Goal: Book appointment/travel/reservation

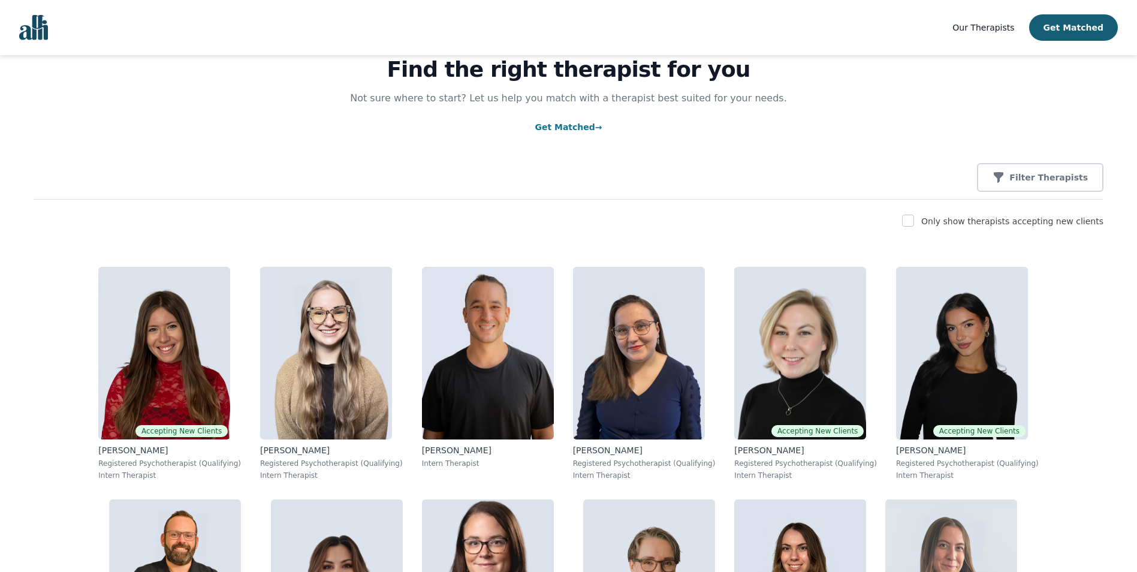
scroll to position [60, 0]
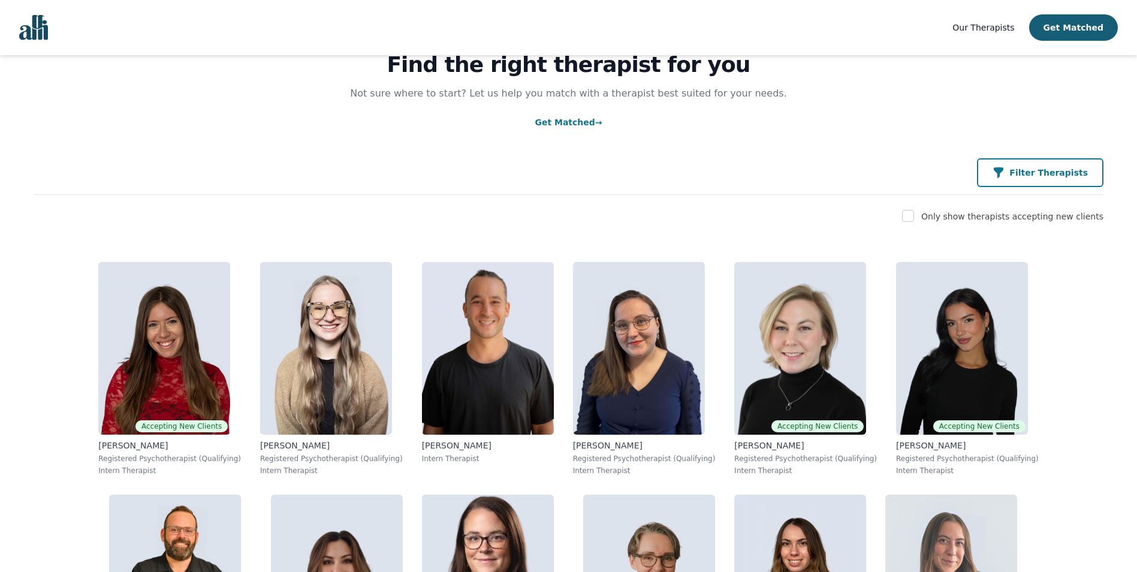
click at [1003, 173] on icon "button" at bounding box center [999, 172] width 10 height 11
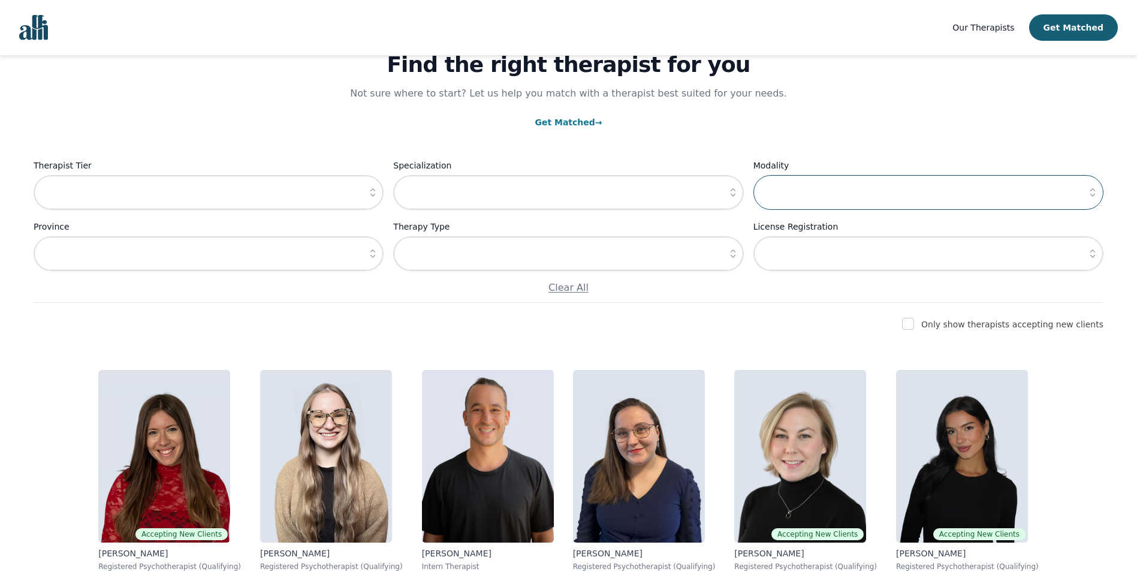
click at [836, 198] on input "text" at bounding box center [928, 192] width 350 height 35
click at [1092, 190] on icon "button" at bounding box center [1092, 192] width 5 height 8
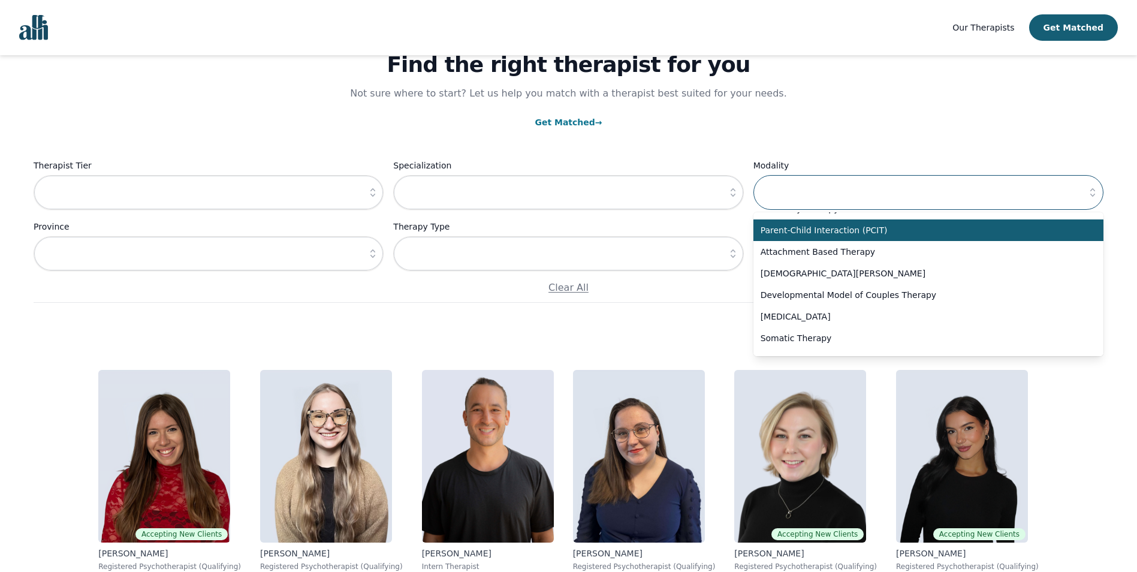
scroll to position [638, 0]
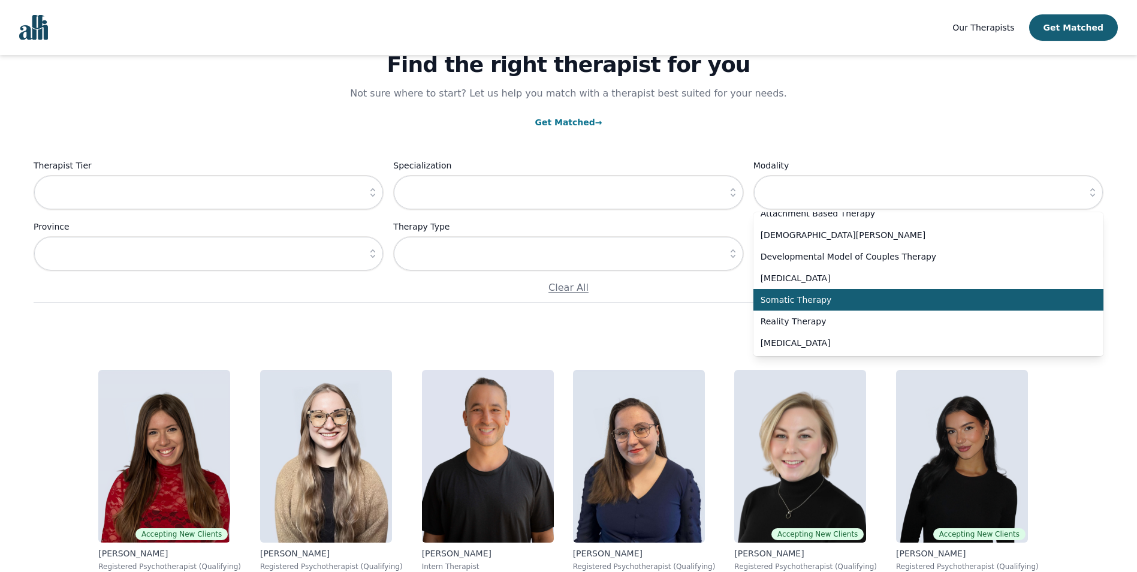
click at [826, 300] on span "Somatic Therapy" at bounding box center [921, 300] width 321 height 12
type input "Somatic Therapy"
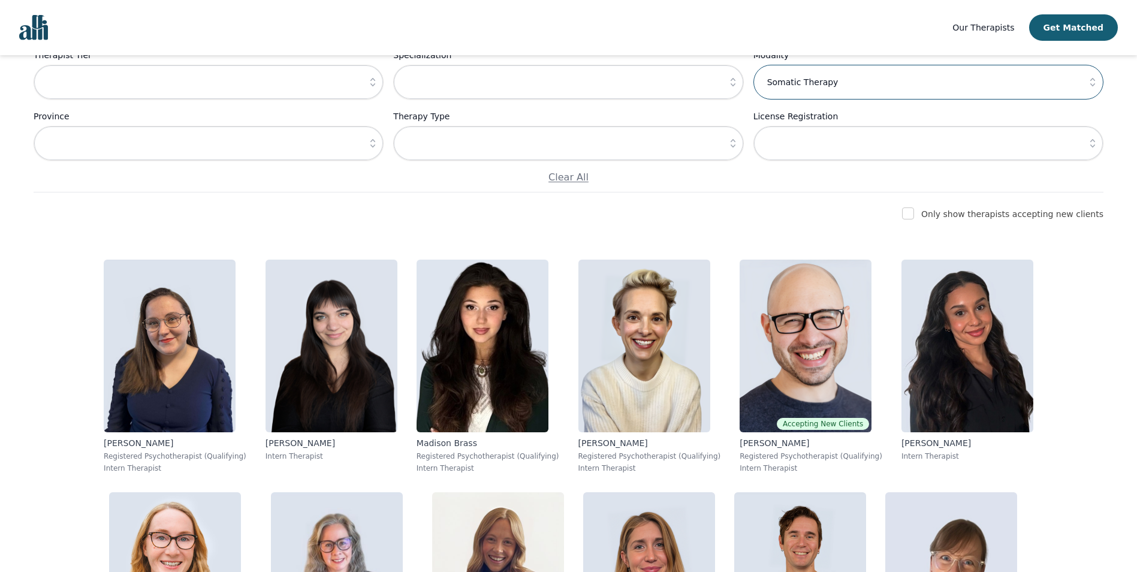
scroll to position [240, 0]
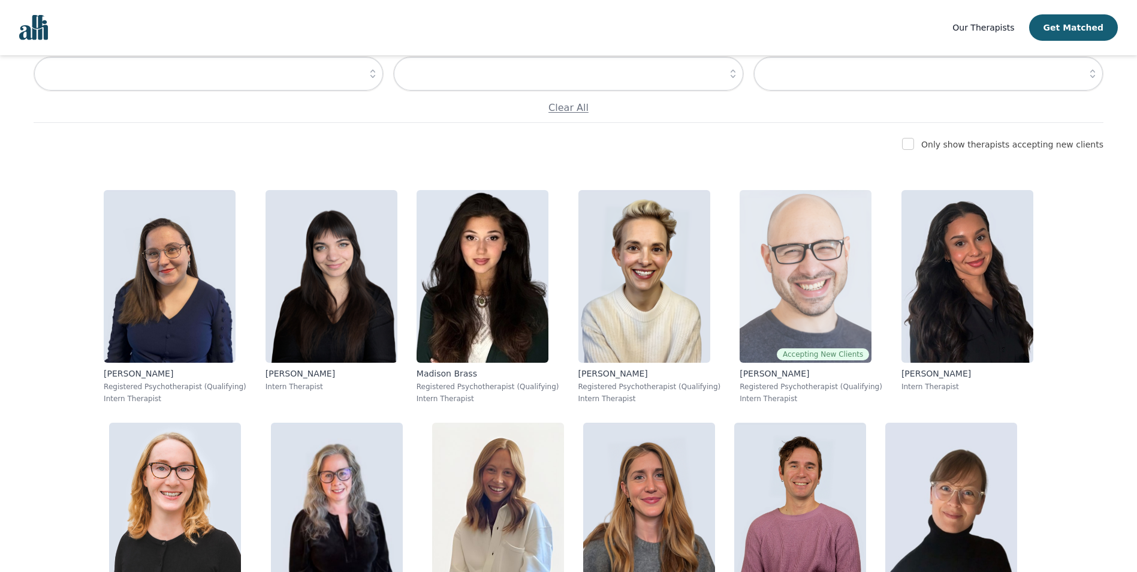
click at [740, 284] on img at bounding box center [806, 276] width 132 height 173
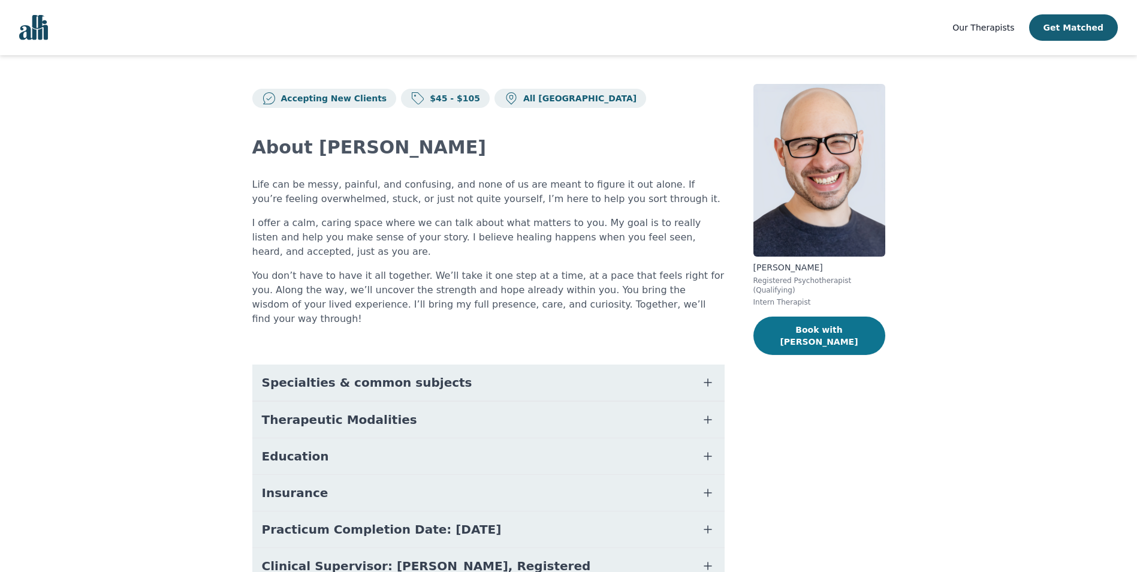
click at [804, 316] on button "Book with [PERSON_NAME]" at bounding box center [819, 335] width 132 height 38
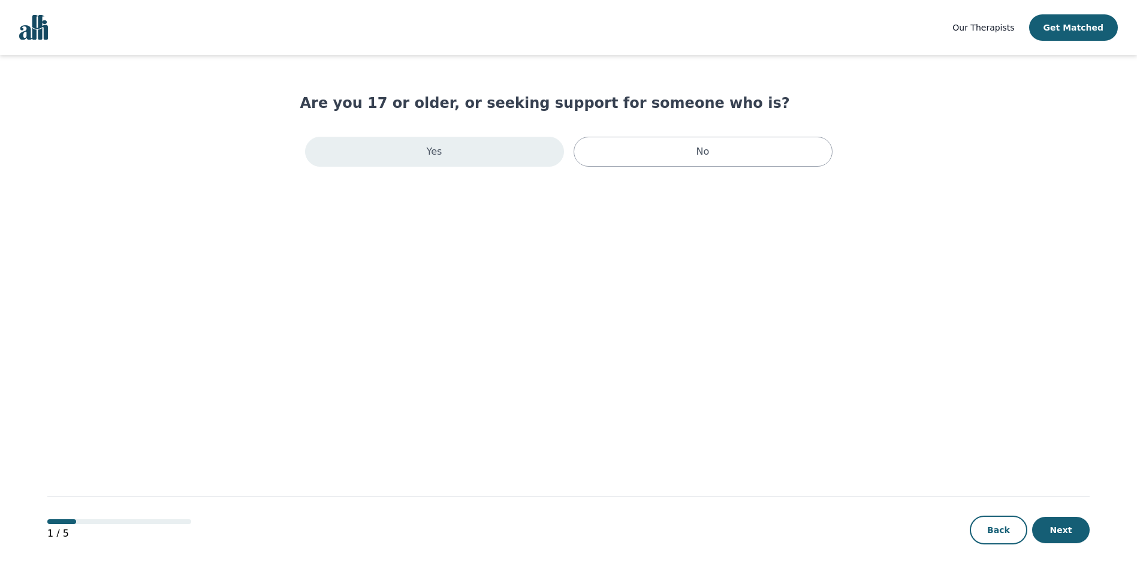
click at [528, 150] on div "Yes" at bounding box center [434, 152] width 259 height 30
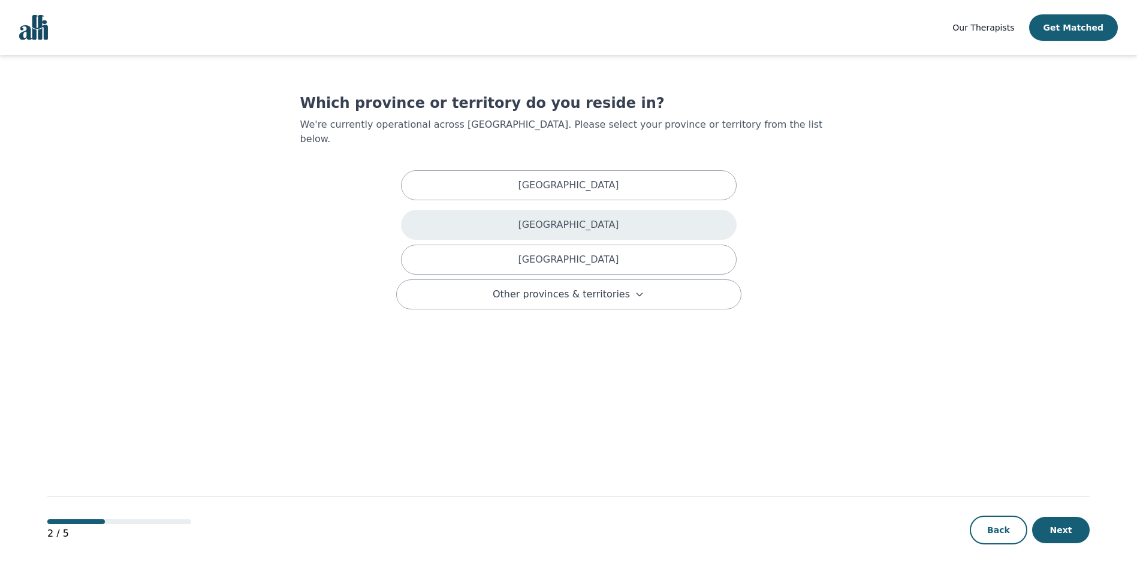
click at [622, 210] on div "[GEOGRAPHIC_DATA]" at bounding box center [569, 225] width 336 height 30
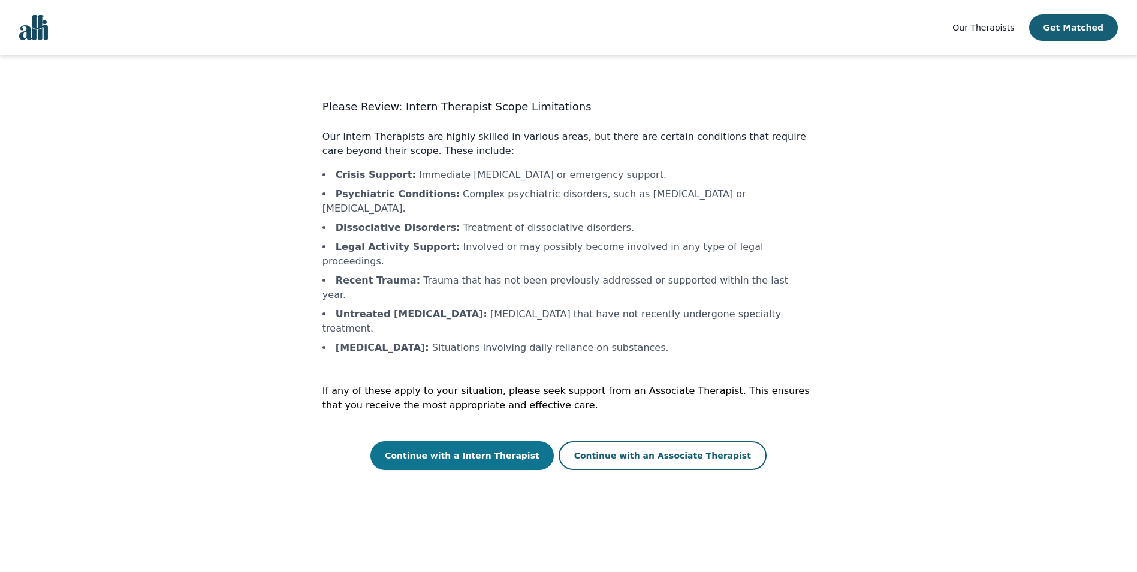
click at [520, 441] on button "Continue with a Intern Therapist" at bounding box center [461, 455] width 183 height 29
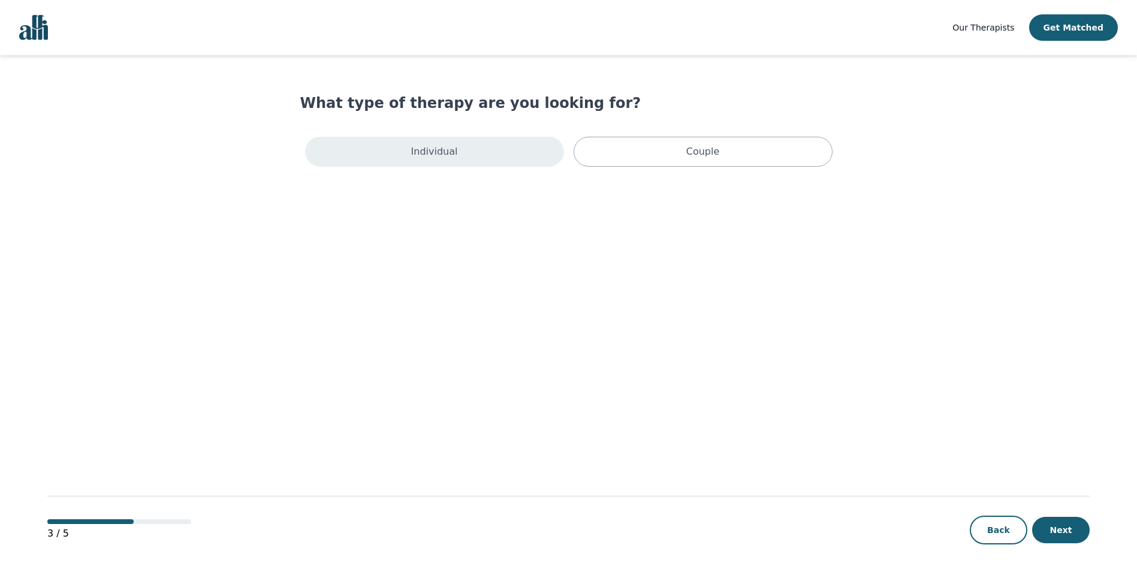
click at [463, 153] on div "Individual" at bounding box center [434, 152] width 259 height 30
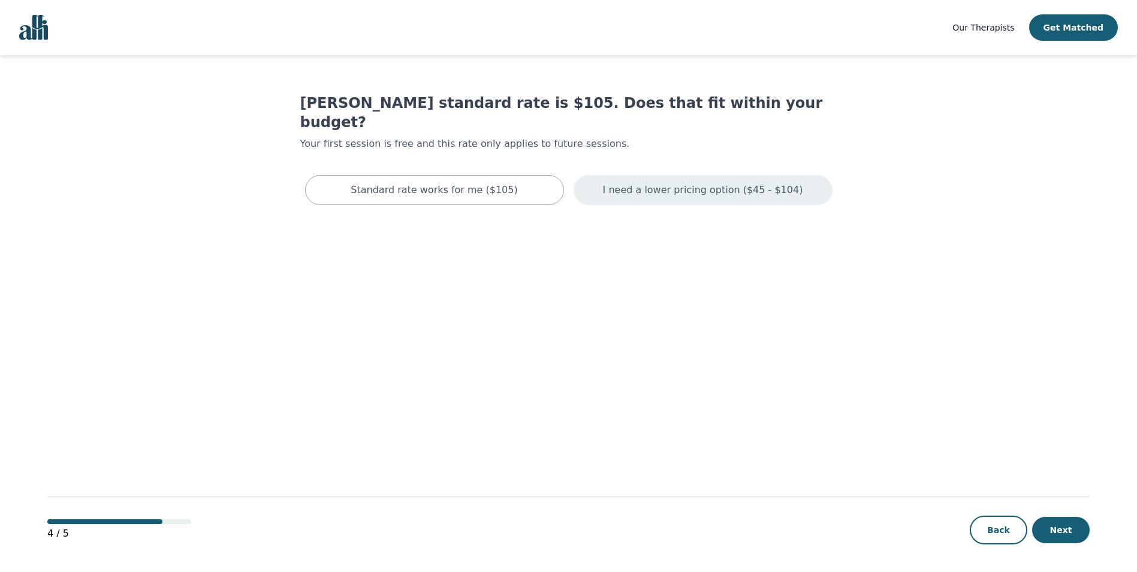
click at [691, 183] on p "I need a lower pricing option ($45 - $104)" at bounding box center [703, 190] width 200 height 14
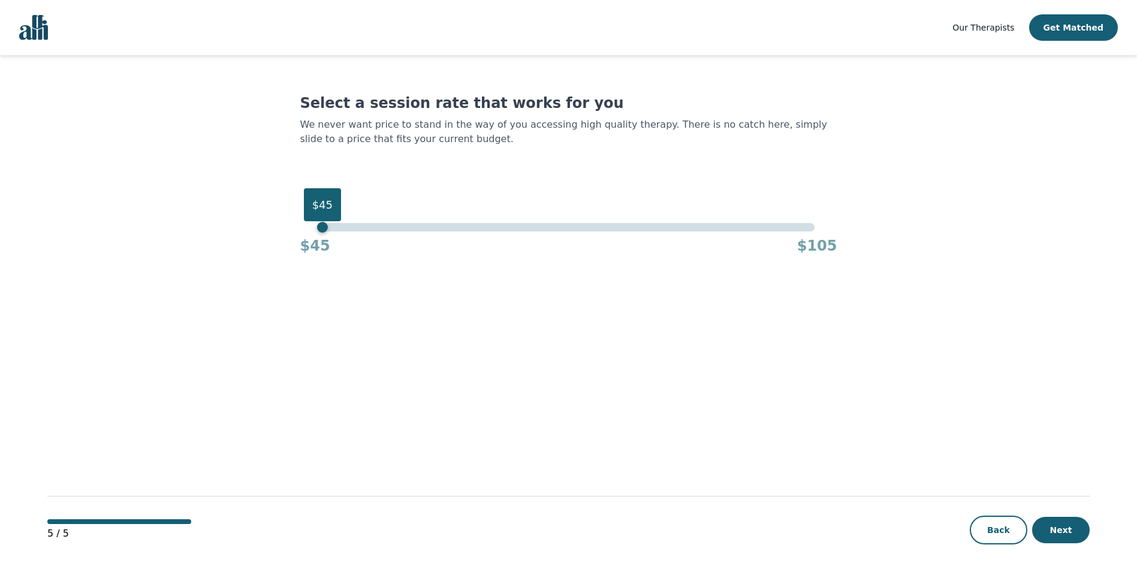
drag, startPoint x: 815, startPoint y: 227, endPoint x: 240, endPoint y: 233, distance: 574.9
click at [240, 233] on main "Select a session rate that works for you We never want price to stand in the wa…" at bounding box center [568, 314] width 1042 height 518
click at [1069, 532] on button "Next" at bounding box center [1061, 530] width 58 height 26
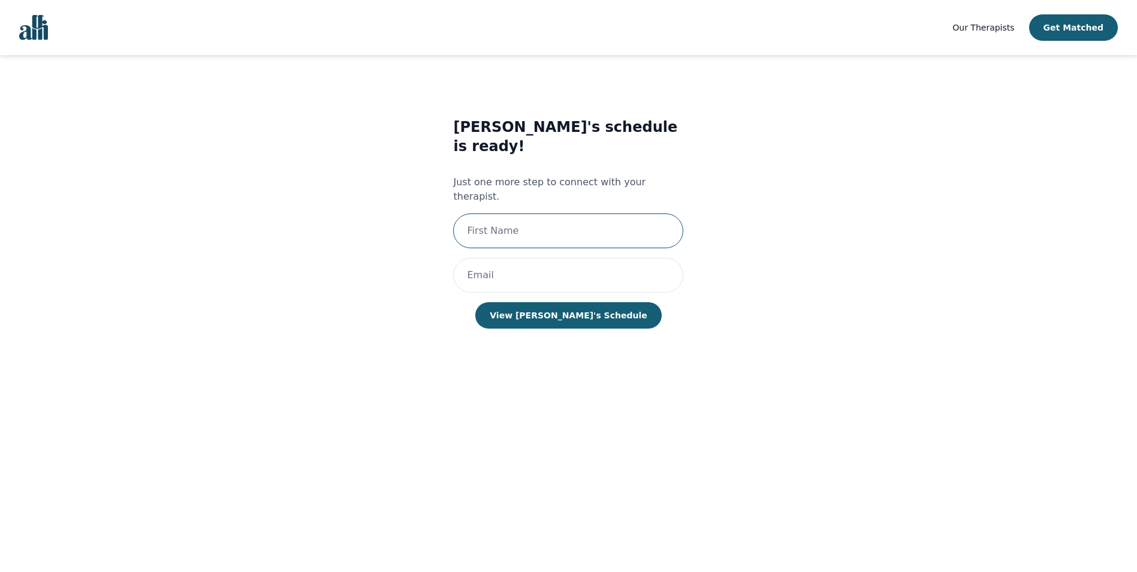
click at [598, 213] on input "text" at bounding box center [568, 230] width 230 height 35
type input "[PERSON_NAME]"
type input "[EMAIL_ADDRESS][DOMAIN_NAME]"
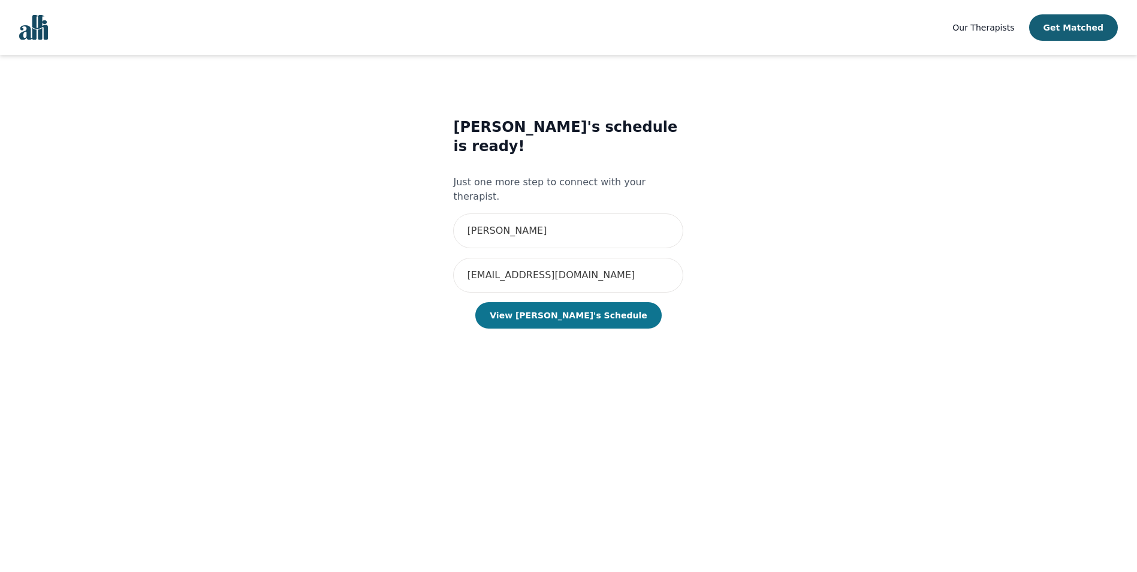
click at [563, 302] on button "View [PERSON_NAME]'s Schedule" at bounding box center [568, 315] width 186 height 26
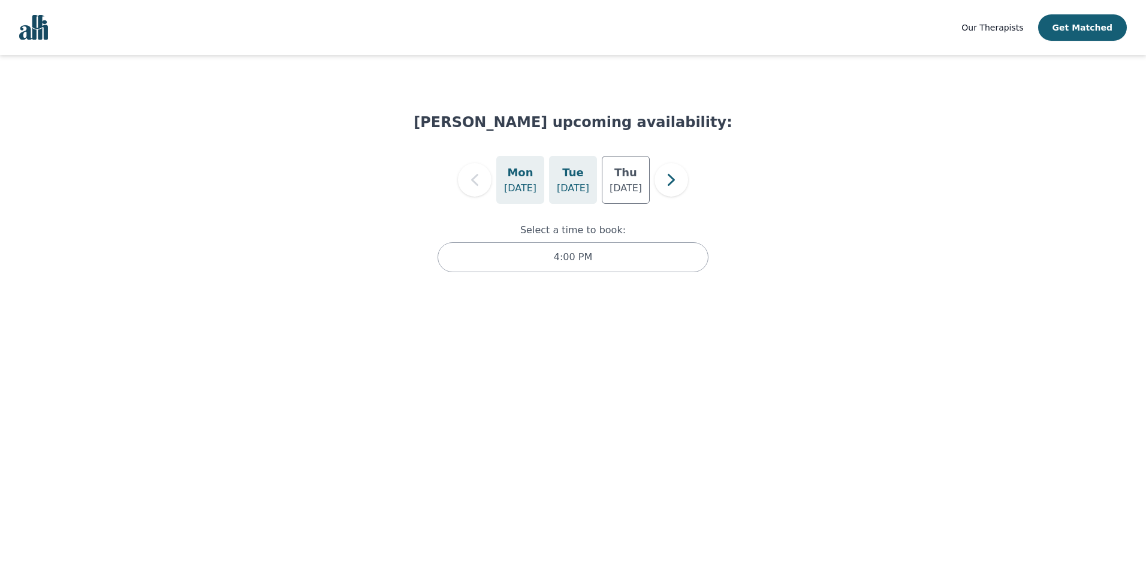
click at [560, 167] on div "[DATE]" at bounding box center [573, 180] width 48 height 48
click at [616, 185] on p "[DATE]" at bounding box center [626, 188] width 32 height 14
click at [527, 180] on h5 "Mon" at bounding box center [520, 172] width 26 height 17
click at [667, 183] on icon "button" at bounding box center [671, 180] width 24 height 24
click at [529, 180] on icon "button" at bounding box center [528, 180] width 24 height 24
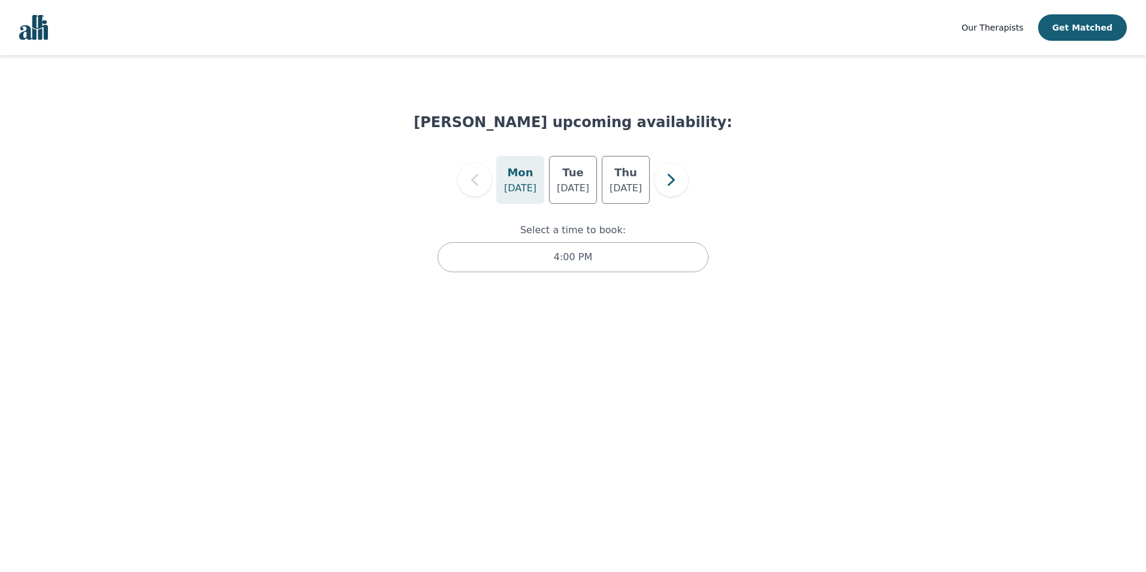
click at [522, 183] on p "[DATE]" at bounding box center [520, 188] width 32 height 14
click at [577, 259] on p "4:00 PM" at bounding box center [573, 257] width 38 height 14
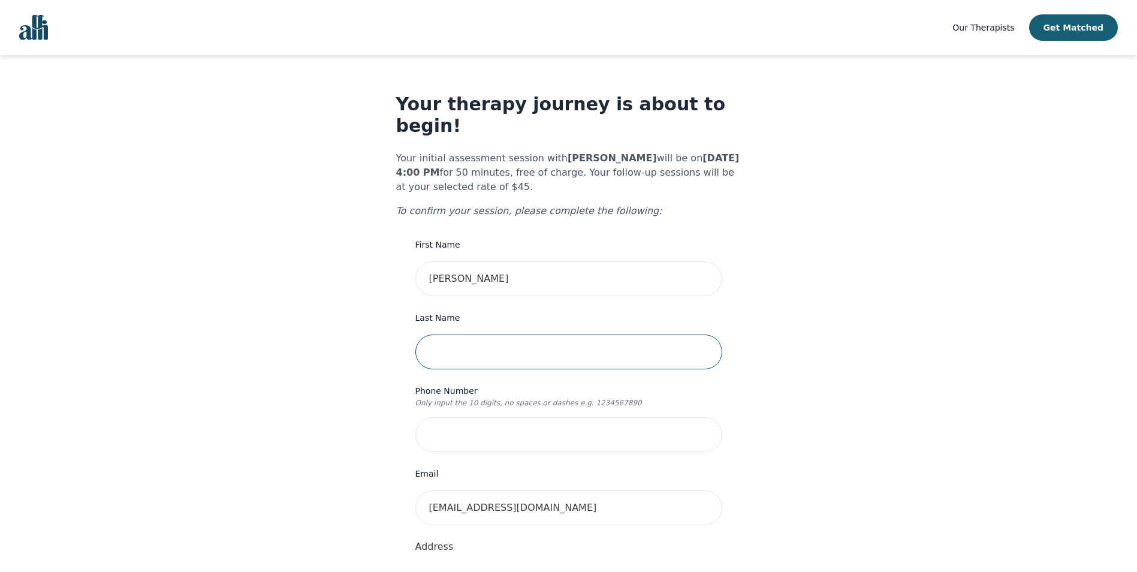
click at [546, 334] on input "text" at bounding box center [568, 351] width 307 height 35
type input "[PERSON_NAME]"
type input "2506823755"
type input "[STREET_ADDRESS]"
type input "#1412"
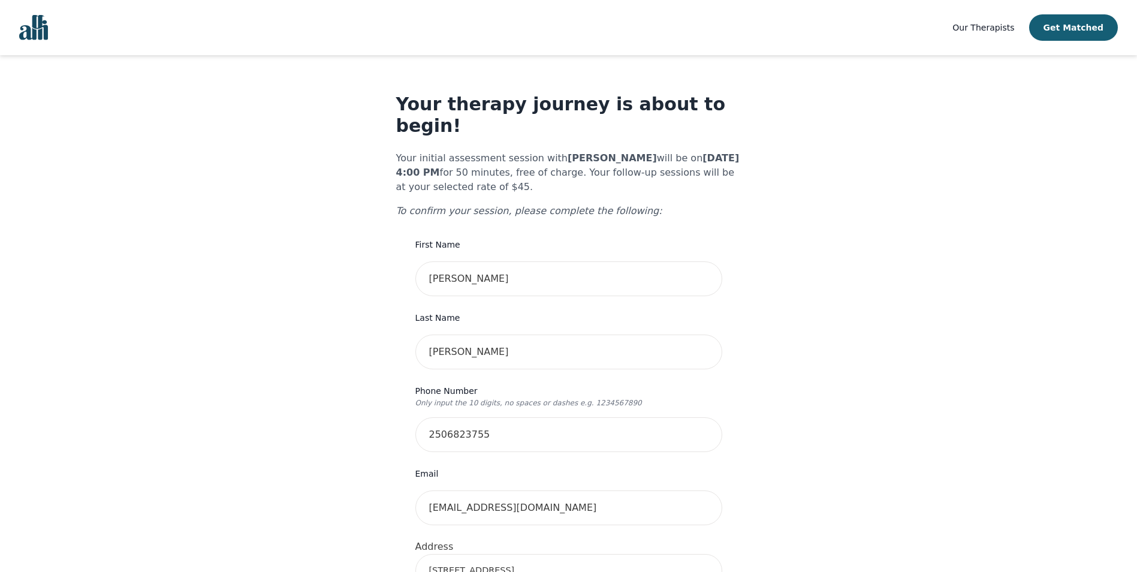
type input "[PERSON_NAME]"
type input "[PHONE_NUMBER]"
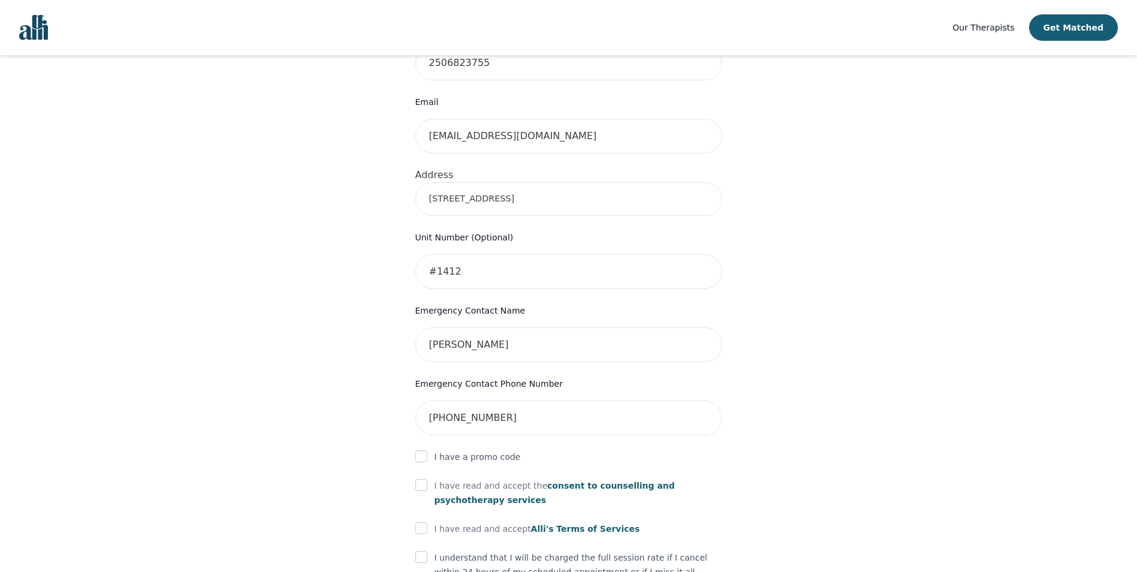
scroll to position [508, 0]
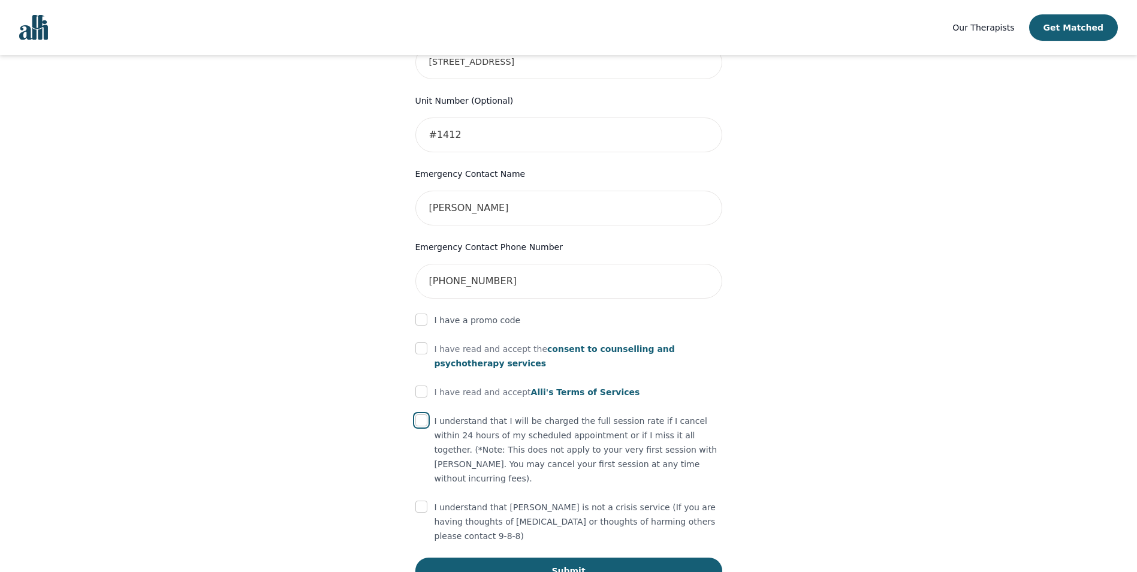
click at [424, 414] on input "checkbox" at bounding box center [421, 420] width 12 height 12
checkbox input "true"
click at [420, 385] on input "checkbox" at bounding box center [421, 391] width 12 height 12
checkbox input "true"
click at [426, 342] on input "checkbox" at bounding box center [421, 348] width 12 height 12
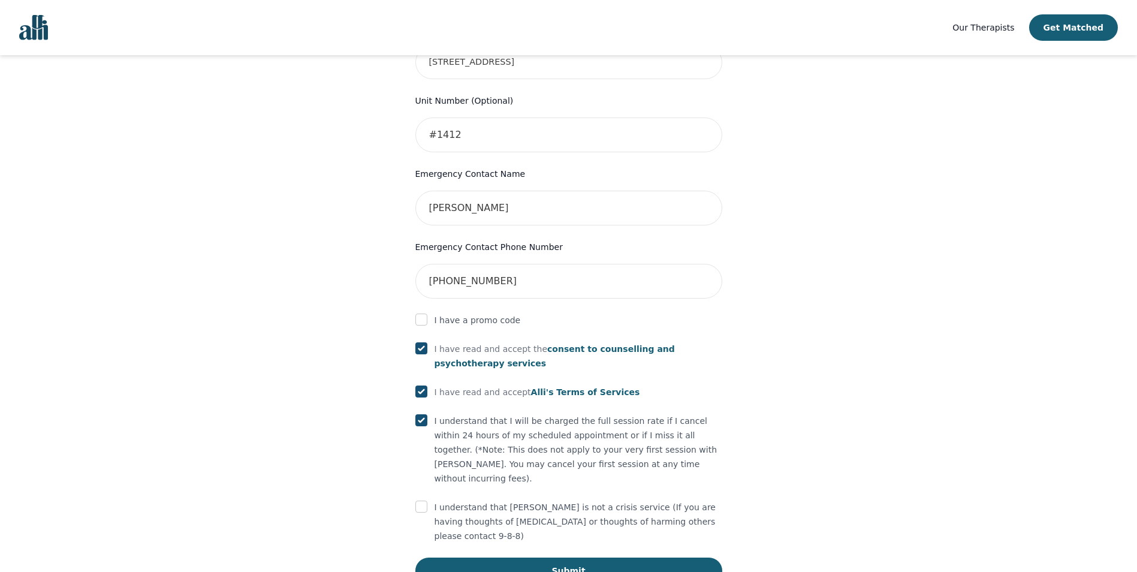
checkbox input "true"
click at [420, 463] on form "First Name [PERSON_NAME] Last Name [PERSON_NAME] Phone Number Only input the 10…" at bounding box center [568, 156] width 307 height 855
click at [421, 501] on input "checkbox" at bounding box center [421, 507] width 12 height 12
checkbox input "true"
click at [516, 557] on button "Submit" at bounding box center [568, 570] width 307 height 26
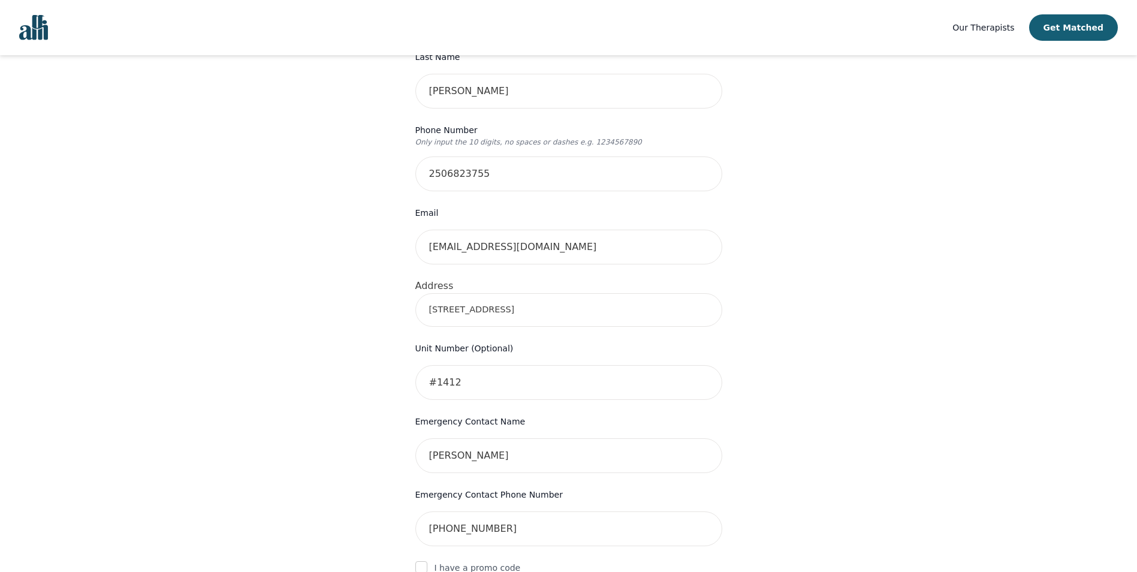
scroll to position [149, 0]
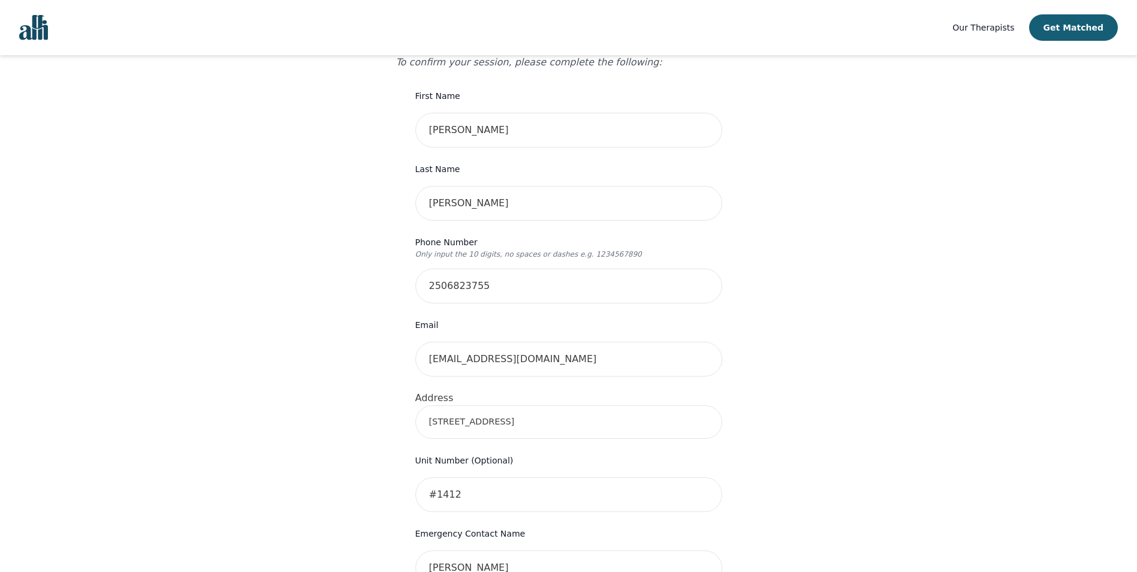
click at [541, 405] on input "[STREET_ADDRESS]" at bounding box center [568, 422] width 307 height 34
drag, startPoint x: 565, startPoint y: 409, endPoint x: 490, endPoint y: 402, distance: 75.3
click at [490, 405] on input "[STREET_ADDRESS]" at bounding box center [568, 422] width 307 height 34
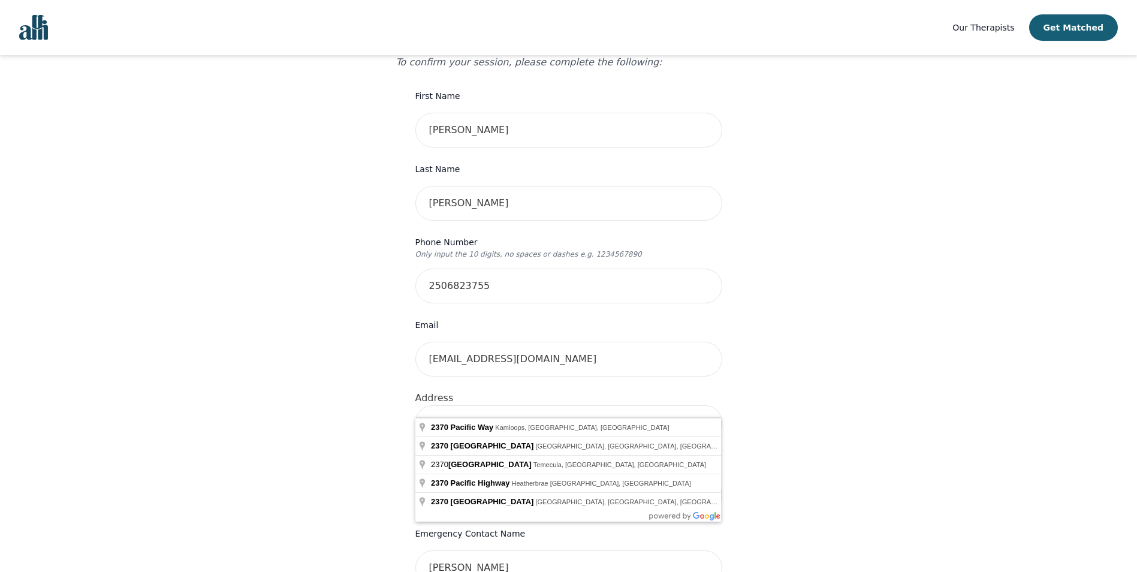
type input "[STREET_ADDRESS]"
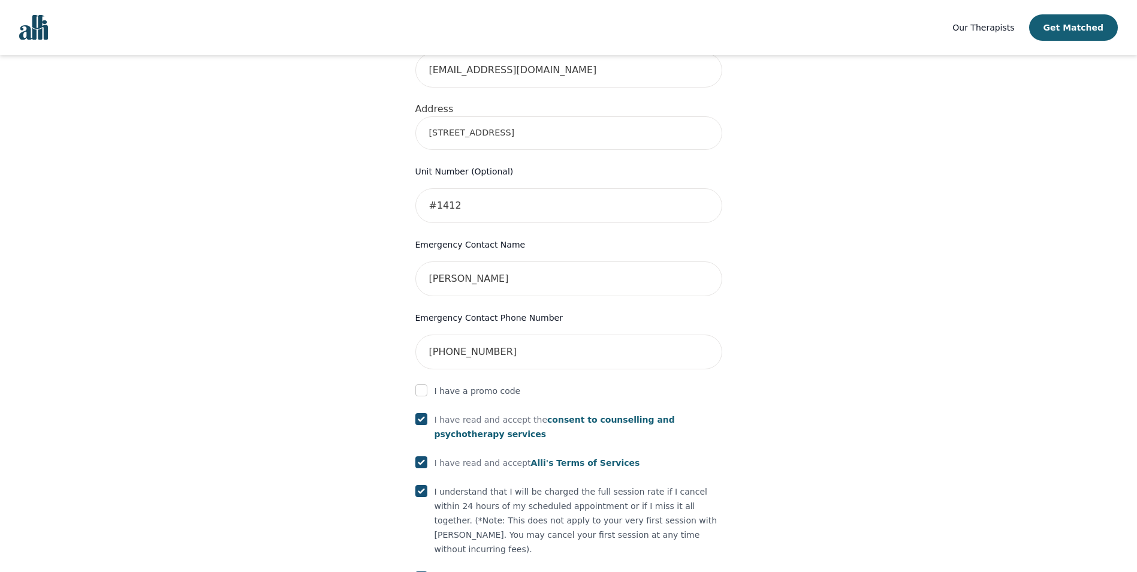
scroll to position [554, 0]
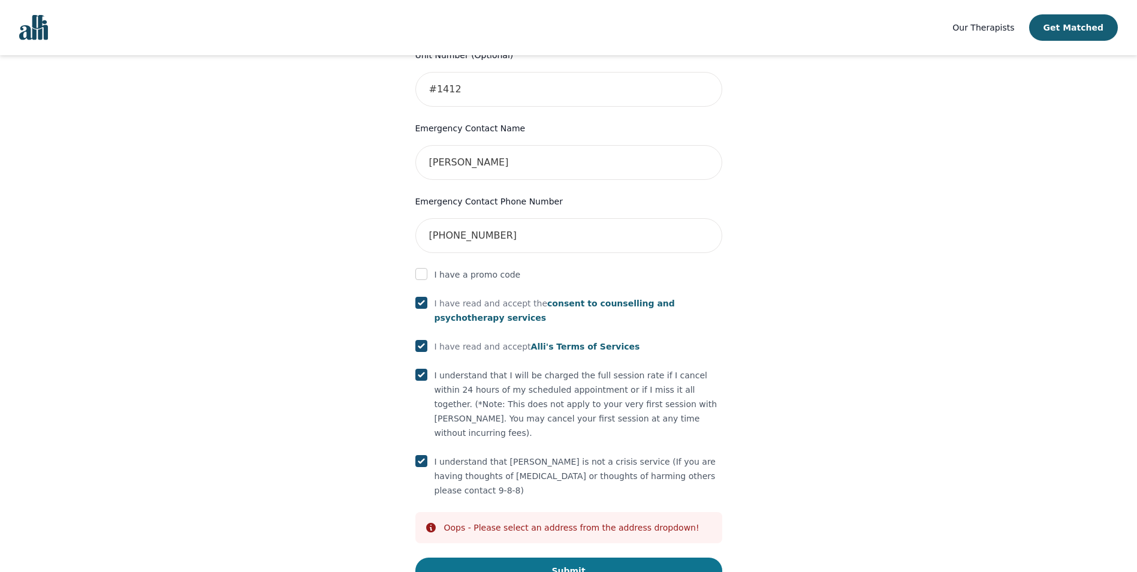
click at [586, 557] on button "Submit" at bounding box center [568, 570] width 307 height 26
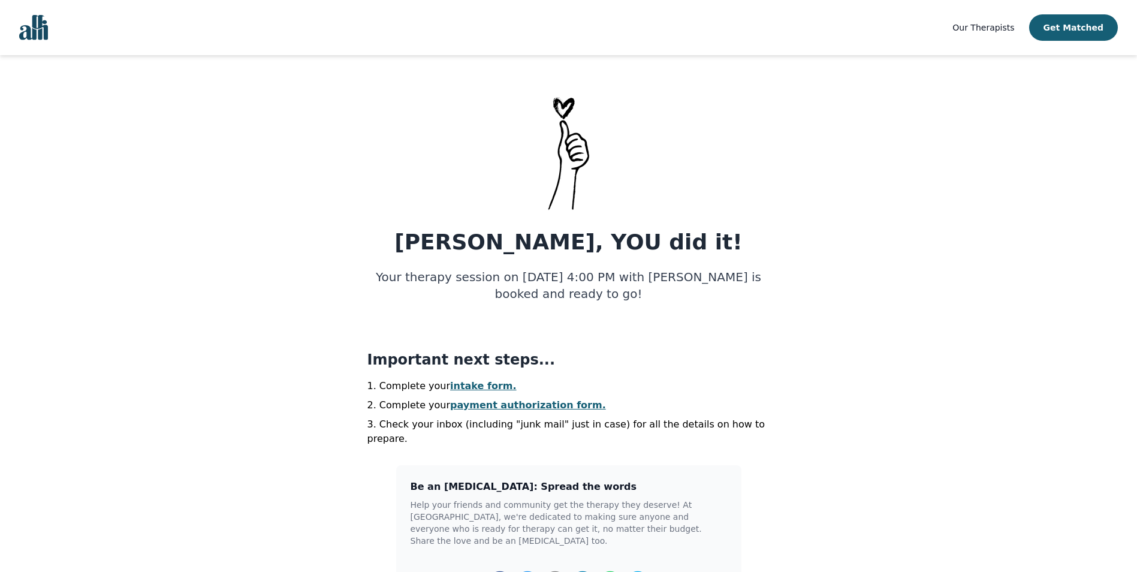
click at [989, 25] on span "Our Therapists" at bounding box center [983, 28] width 62 height 10
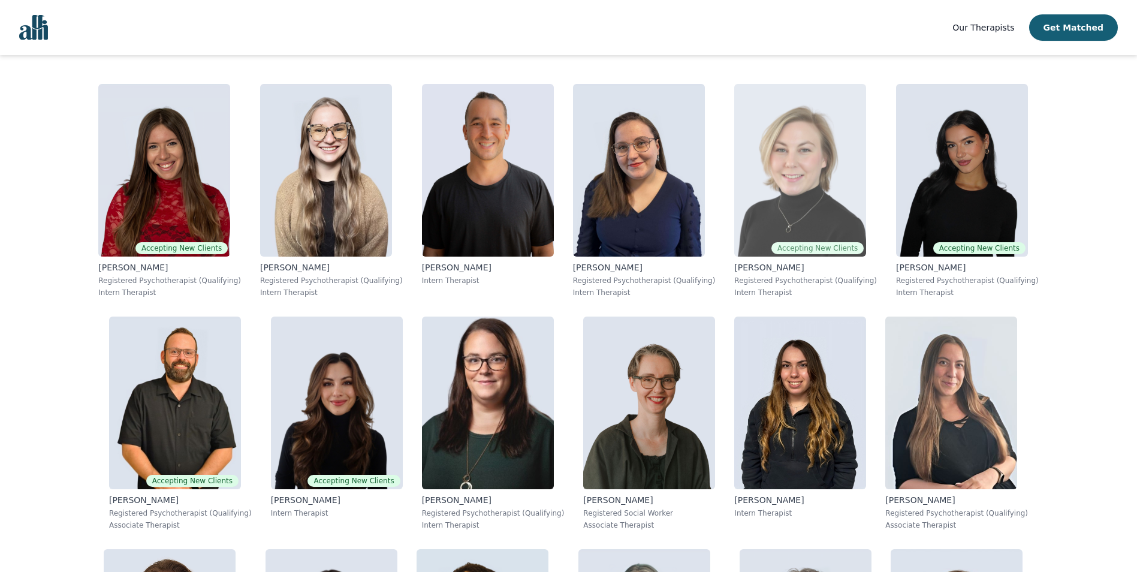
scroll to position [60, 0]
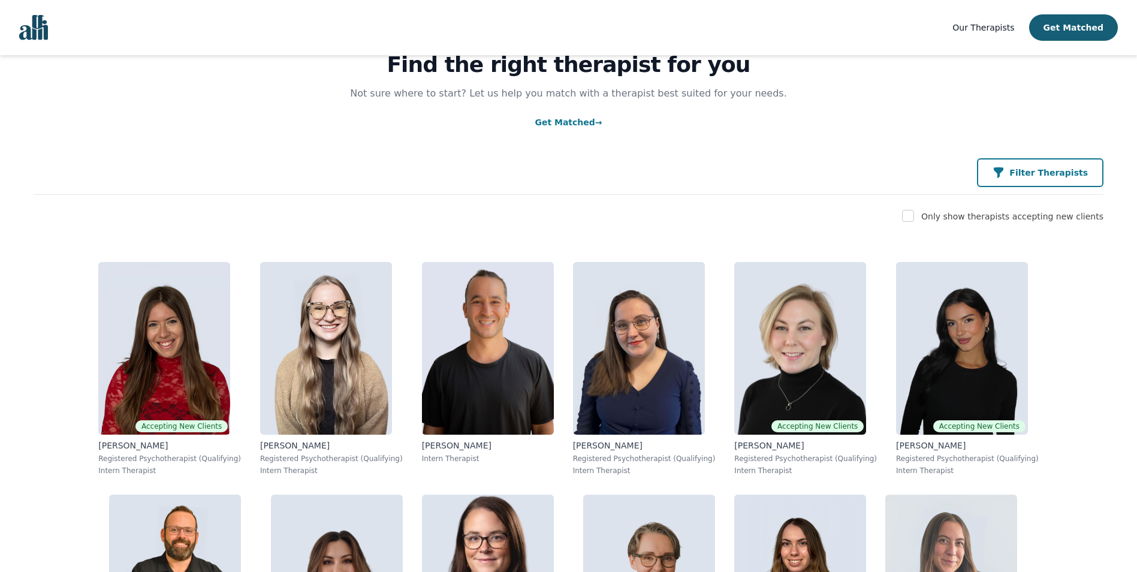
click at [1003, 174] on icon "button" at bounding box center [999, 172] width 10 height 11
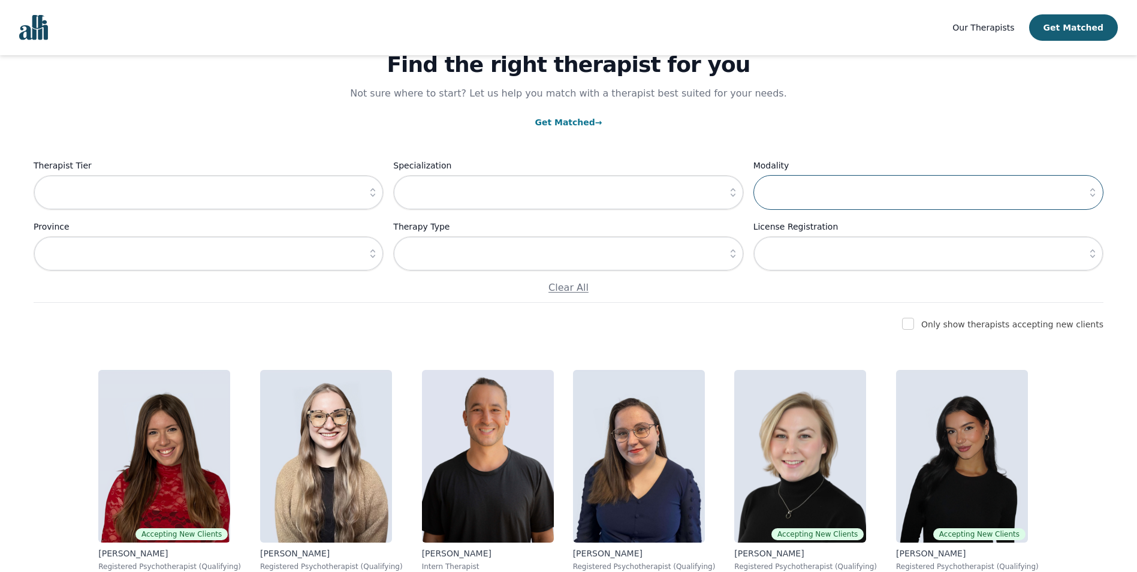
click at [820, 191] on input "text" at bounding box center [928, 192] width 350 height 35
click at [1091, 190] on icon "button" at bounding box center [1093, 192] width 12 height 12
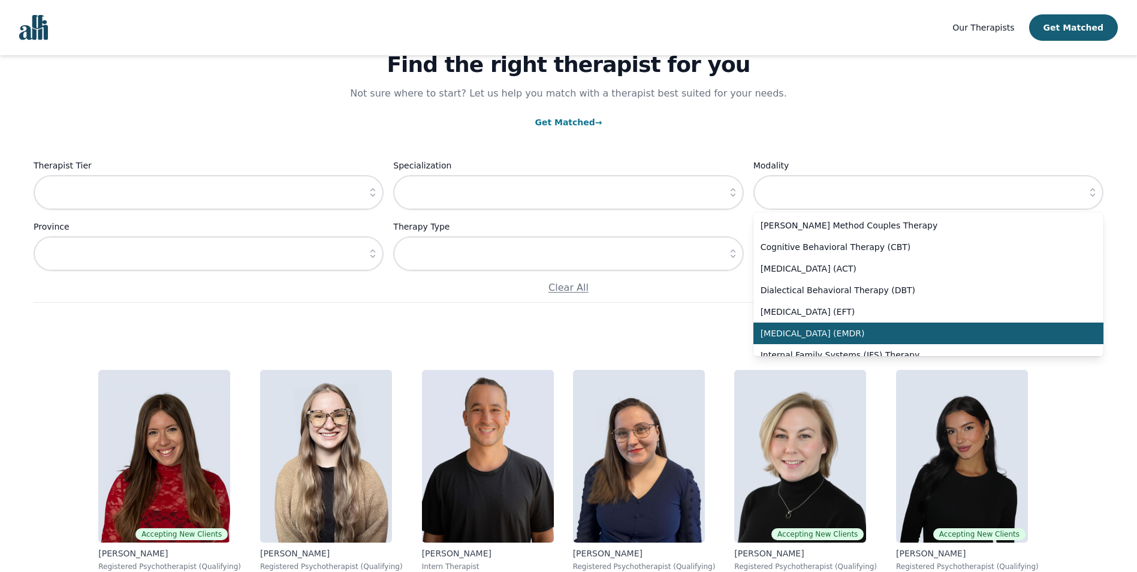
click at [1002, 327] on li "[MEDICAL_DATA] (EMDR)" at bounding box center [928, 333] width 350 height 22
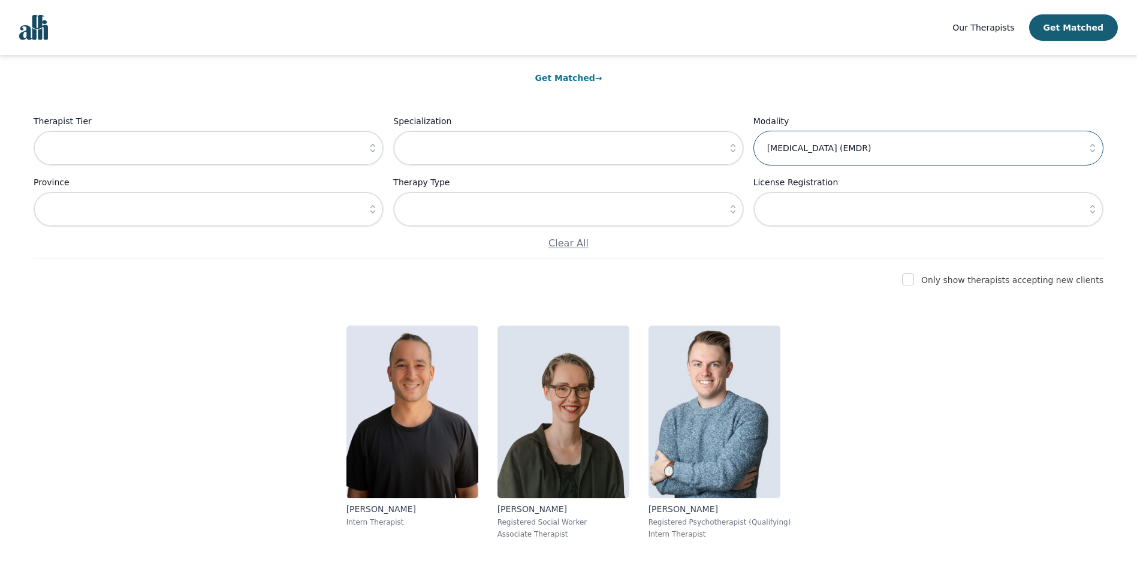
scroll to position [139, 0]
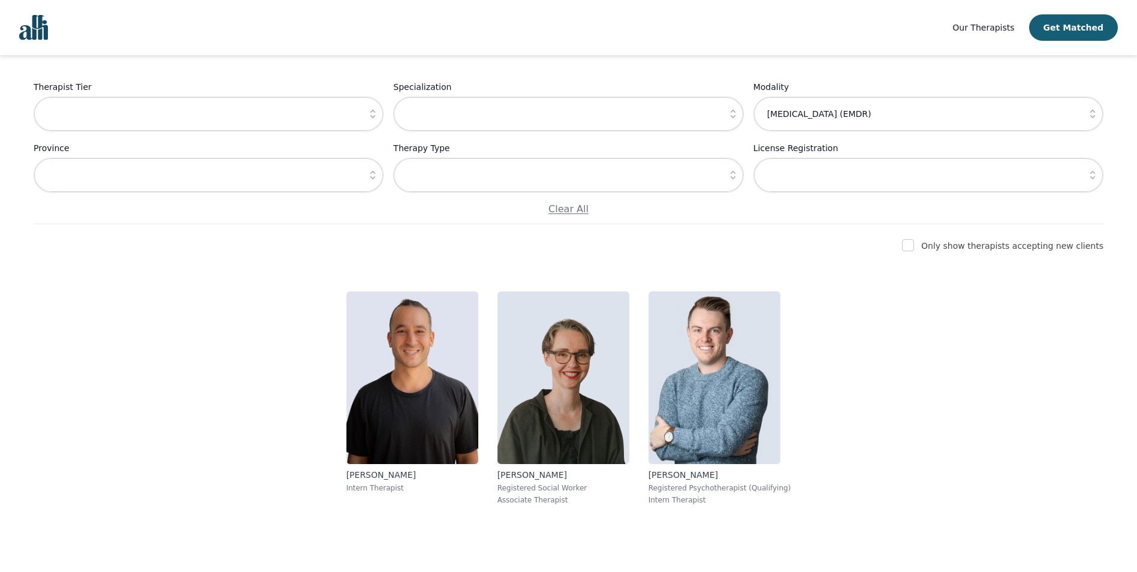
click at [1090, 111] on icon "button" at bounding box center [1093, 114] width 12 height 12
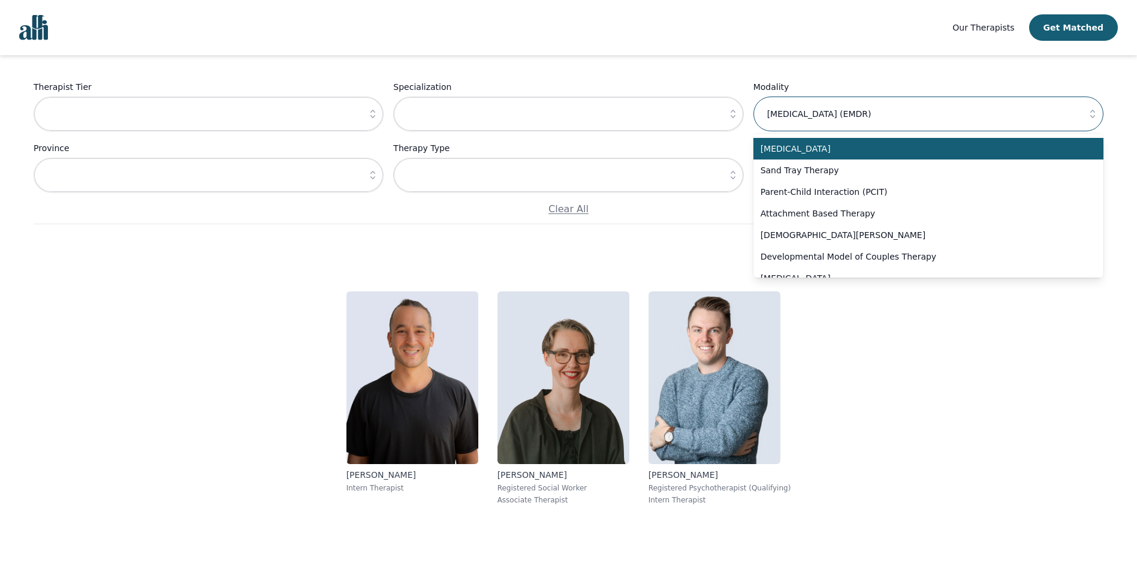
scroll to position [599, 0]
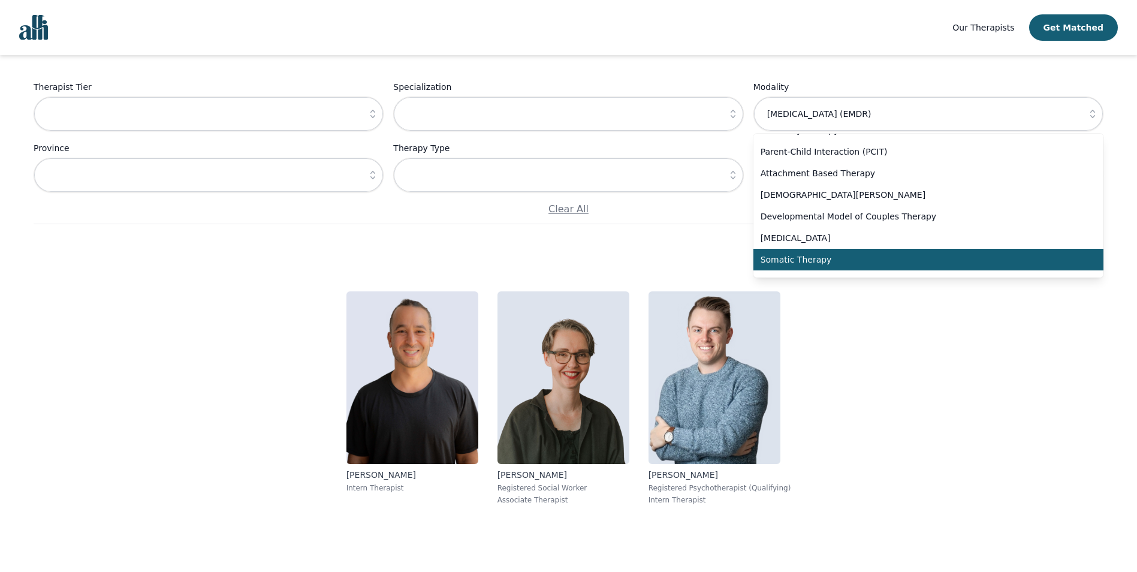
click at [839, 254] on span "Somatic Therapy" at bounding box center [921, 260] width 321 height 12
type input "Somatic Therapy"
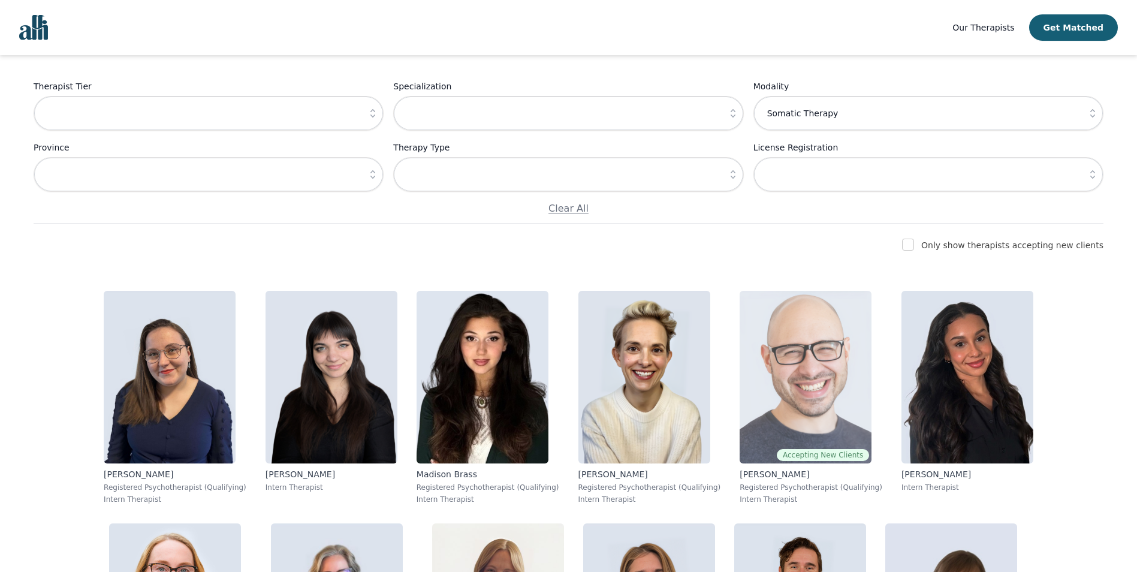
click at [740, 399] on img at bounding box center [806, 377] width 132 height 173
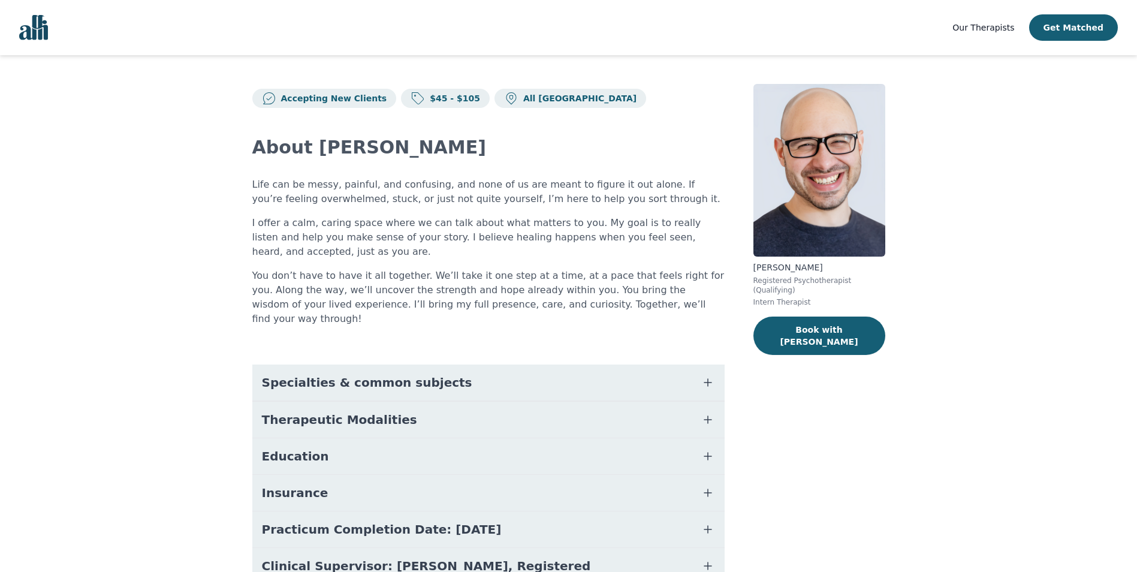
click at [363, 411] on span "Therapeutic Modalities" at bounding box center [339, 419] width 155 height 17
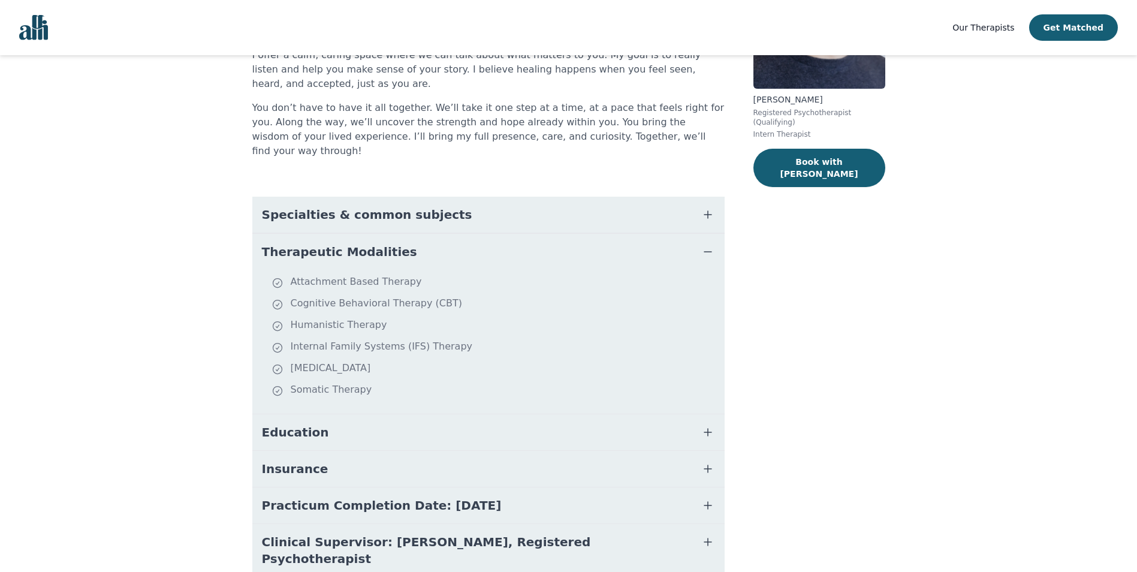
scroll to position [199, 0]
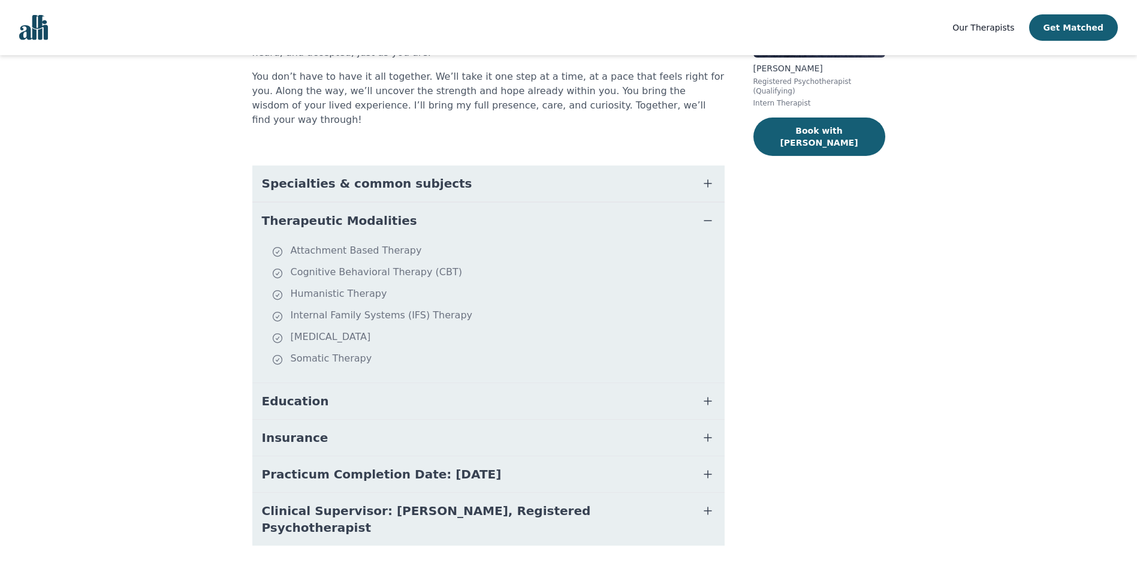
click at [319, 388] on button "Education" at bounding box center [488, 401] width 472 height 36
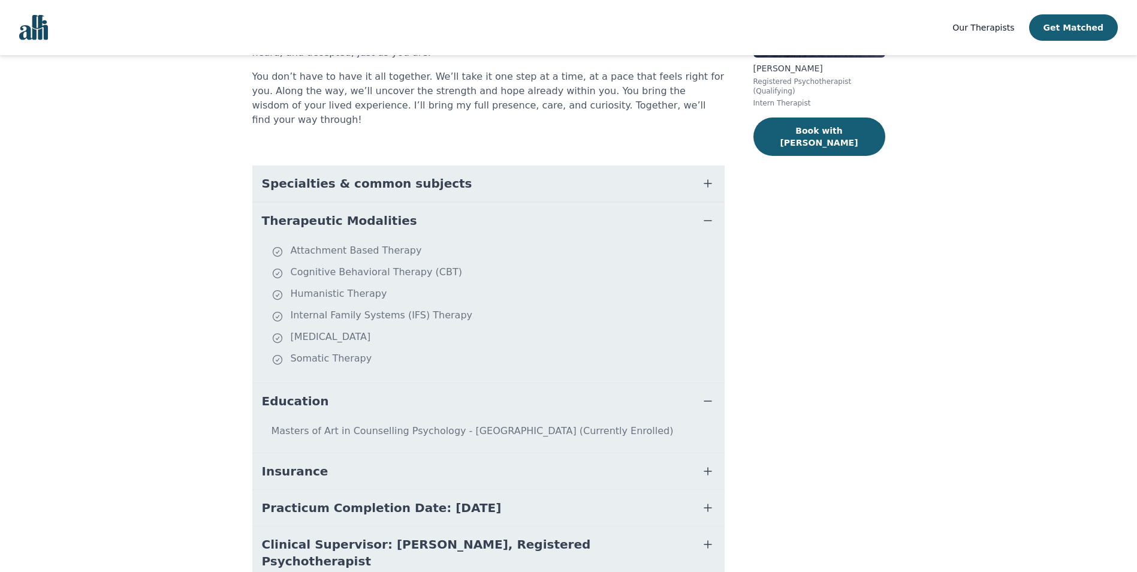
click at [314, 453] on button "Insurance" at bounding box center [488, 471] width 472 height 36
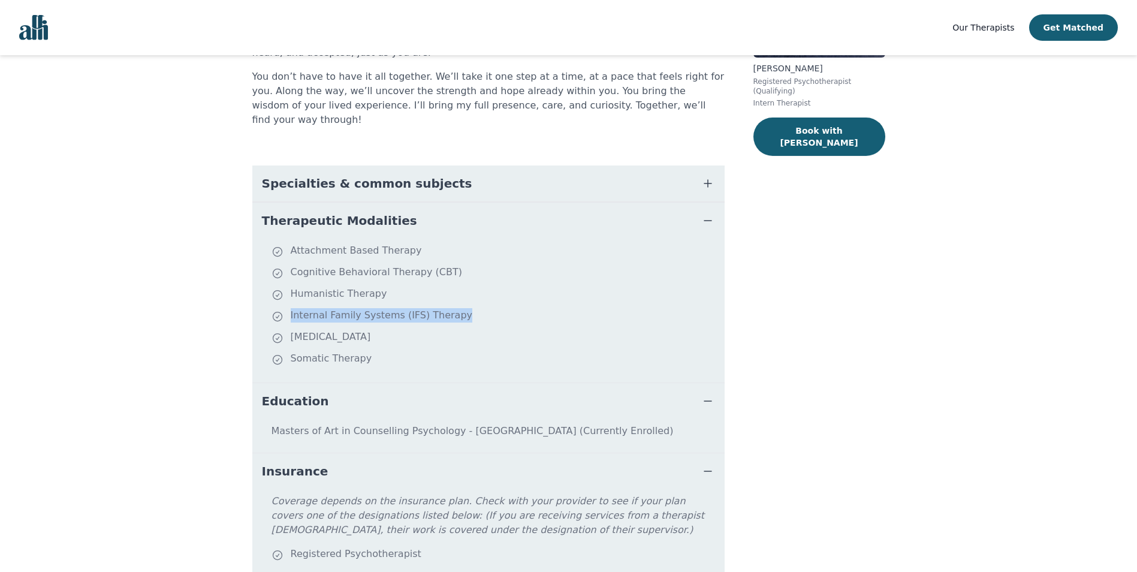
drag, startPoint x: 456, startPoint y: 301, endPoint x: 444, endPoint y: 302, distance: 12.0
click at [444, 308] on li "Internal Family Systems (IFS) Therapy" at bounding box center [496, 316] width 448 height 17
copy li "Internal Family Systems (IFS) Therapy"
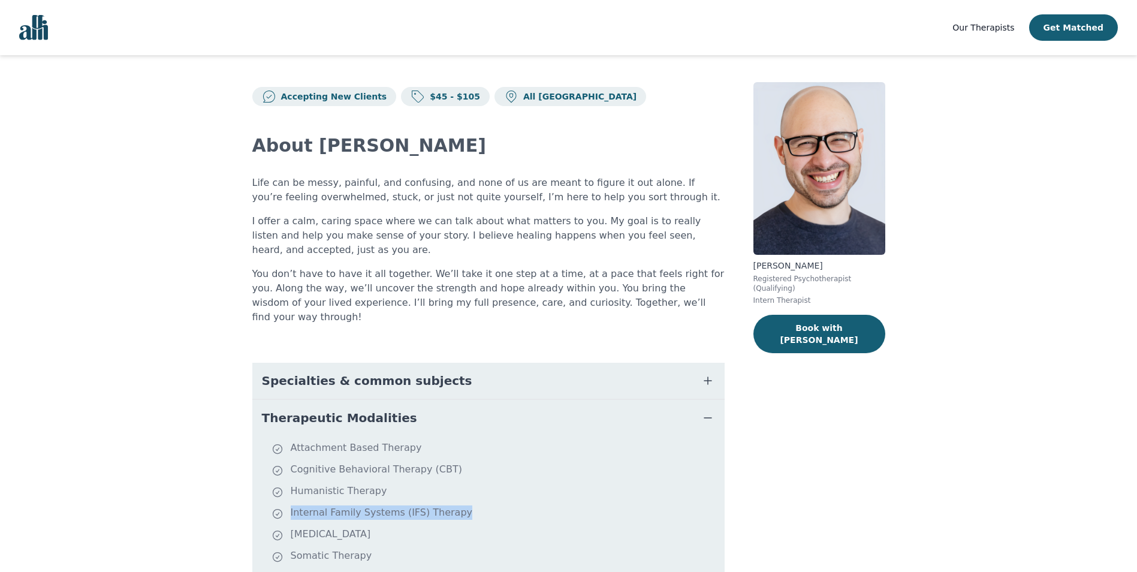
scroll to position [0, 0]
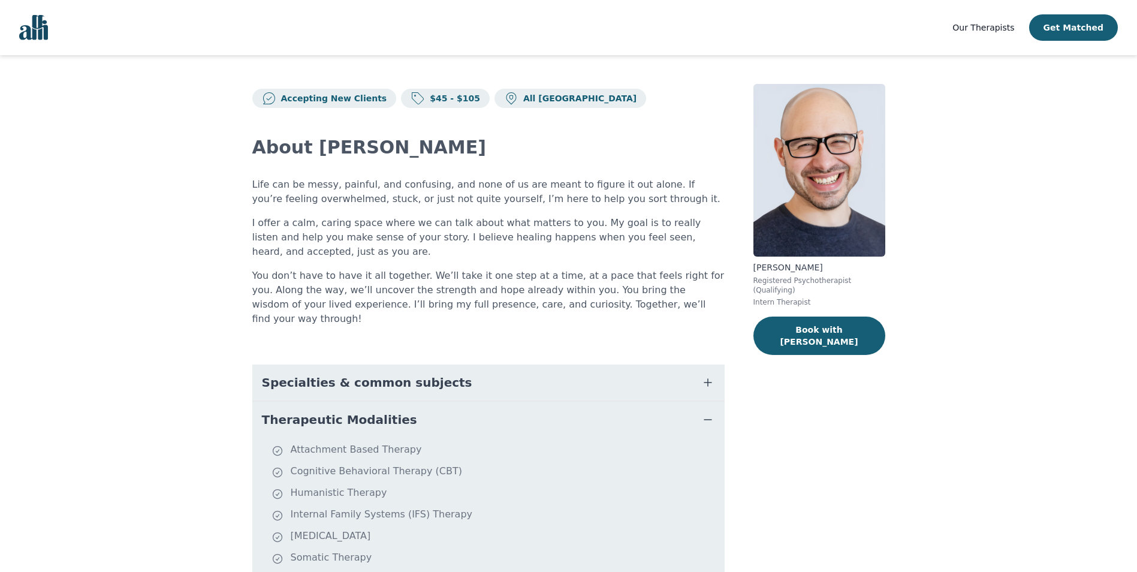
click at [877, 424] on div "[PERSON_NAME] Registered Psychotherapist (Qualifying) Intern Therapist Book wit…" at bounding box center [819, 490] width 132 height 812
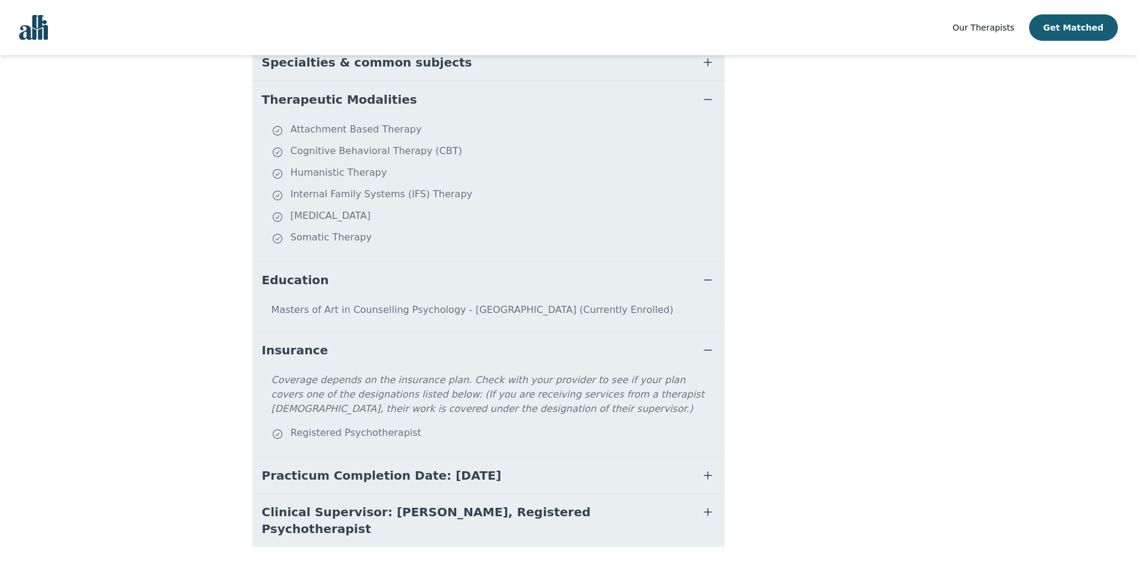
scroll to position [321, 0]
click at [701, 504] on icon "button" at bounding box center [708, 511] width 14 height 14
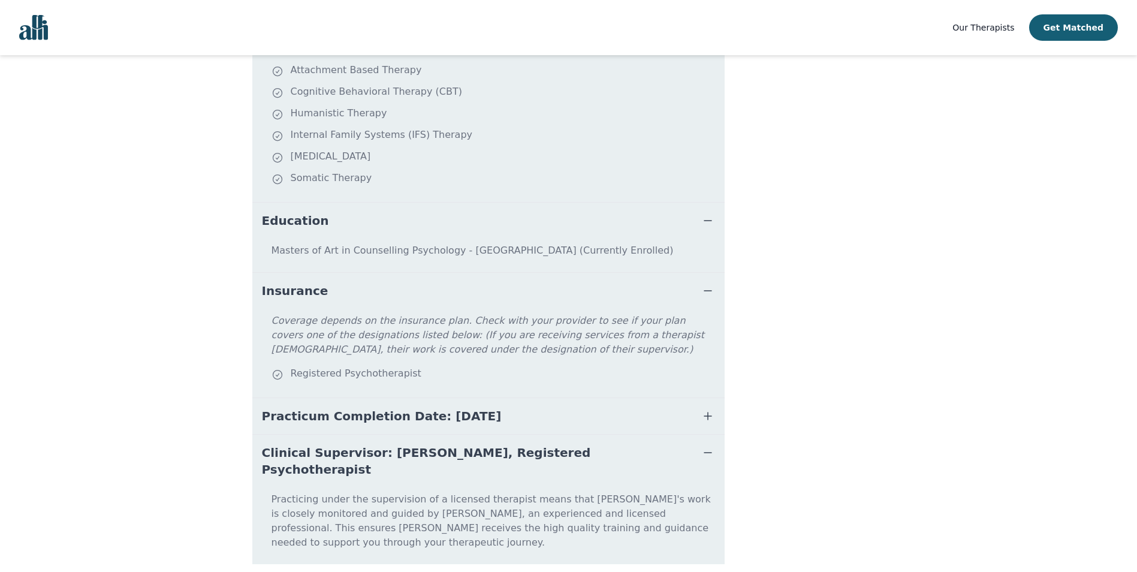
scroll to position [384, 0]
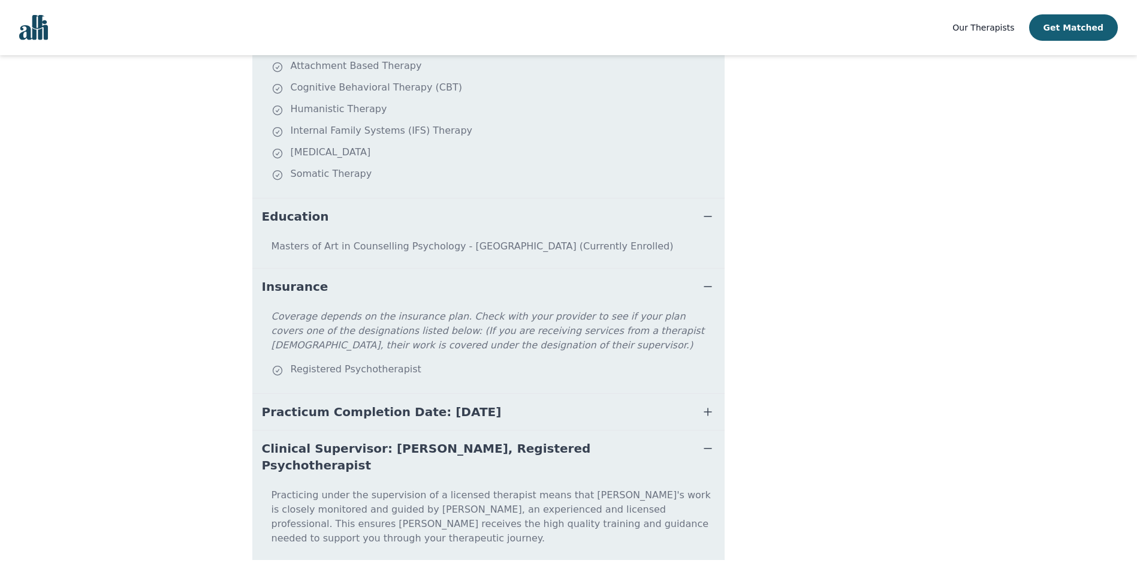
click at [704, 405] on icon "button" at bounding box center [708, 412] width 14 height 14
